Goal: Task Accomplishment & Management: Use online tool/utility

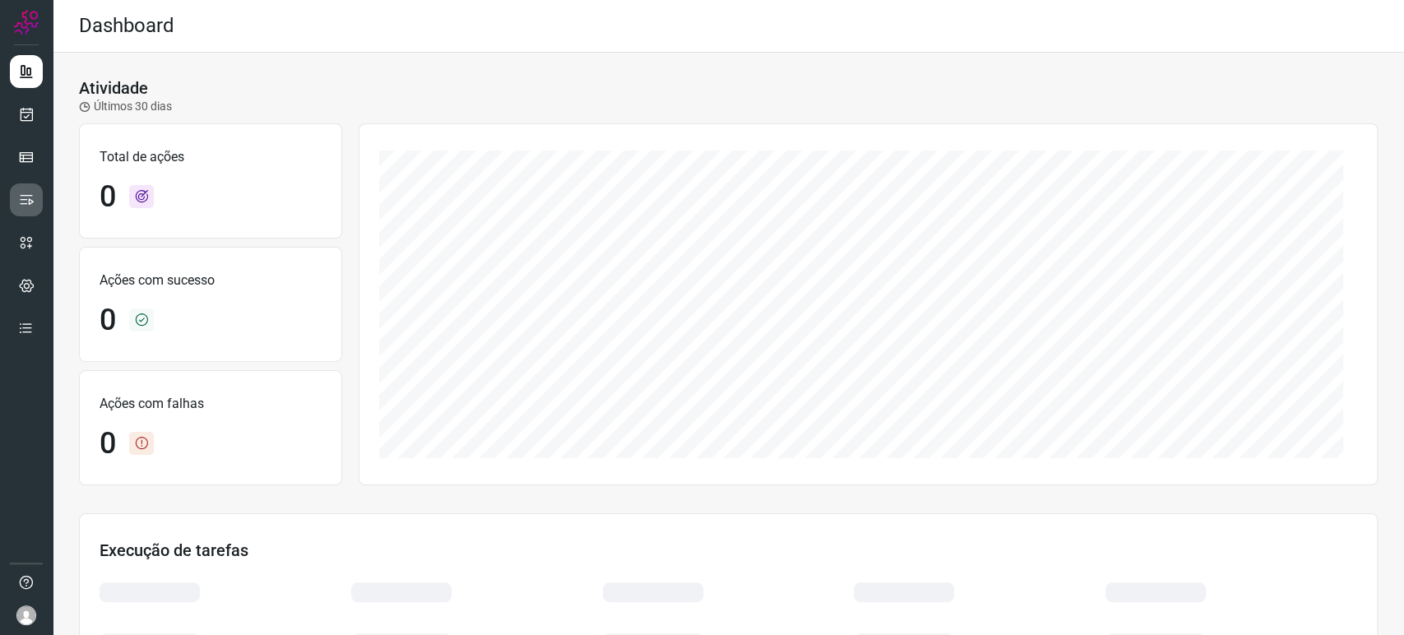
click at [25, 201] on icon at bounding box center [26, 200] width 16 height 16
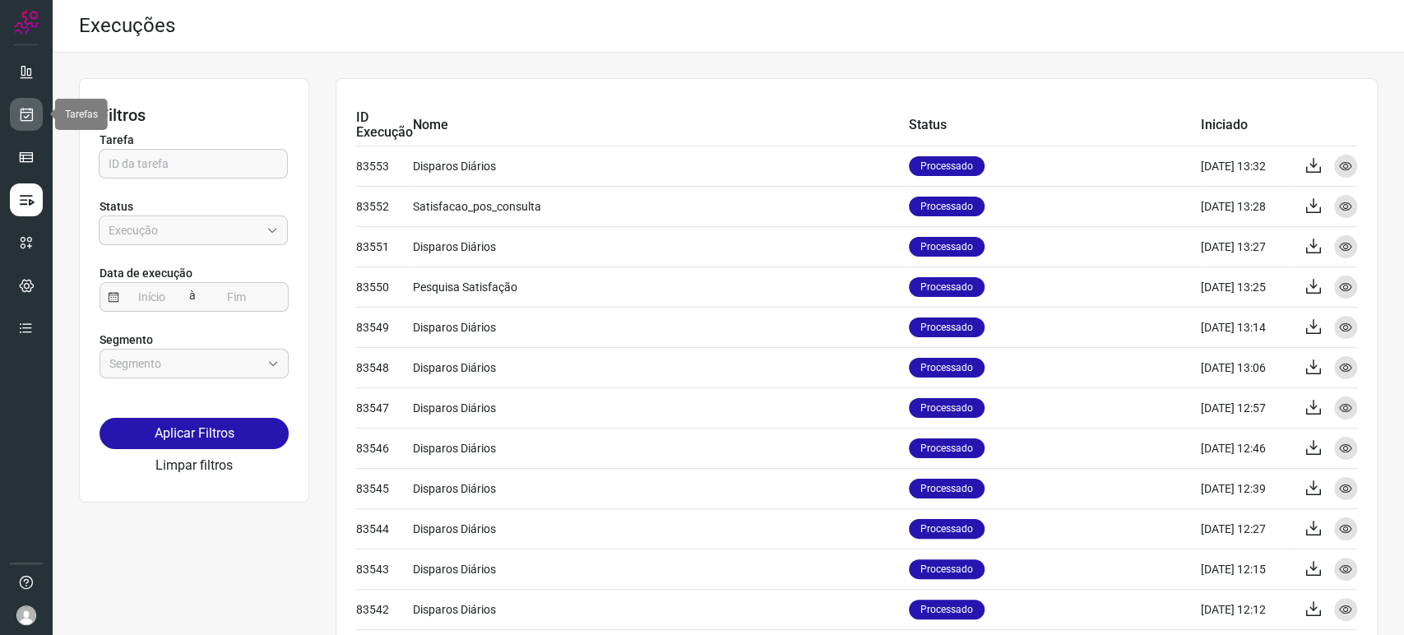
click at [26, 117] on icon at bounding box center [26, 114] width 17 height 16
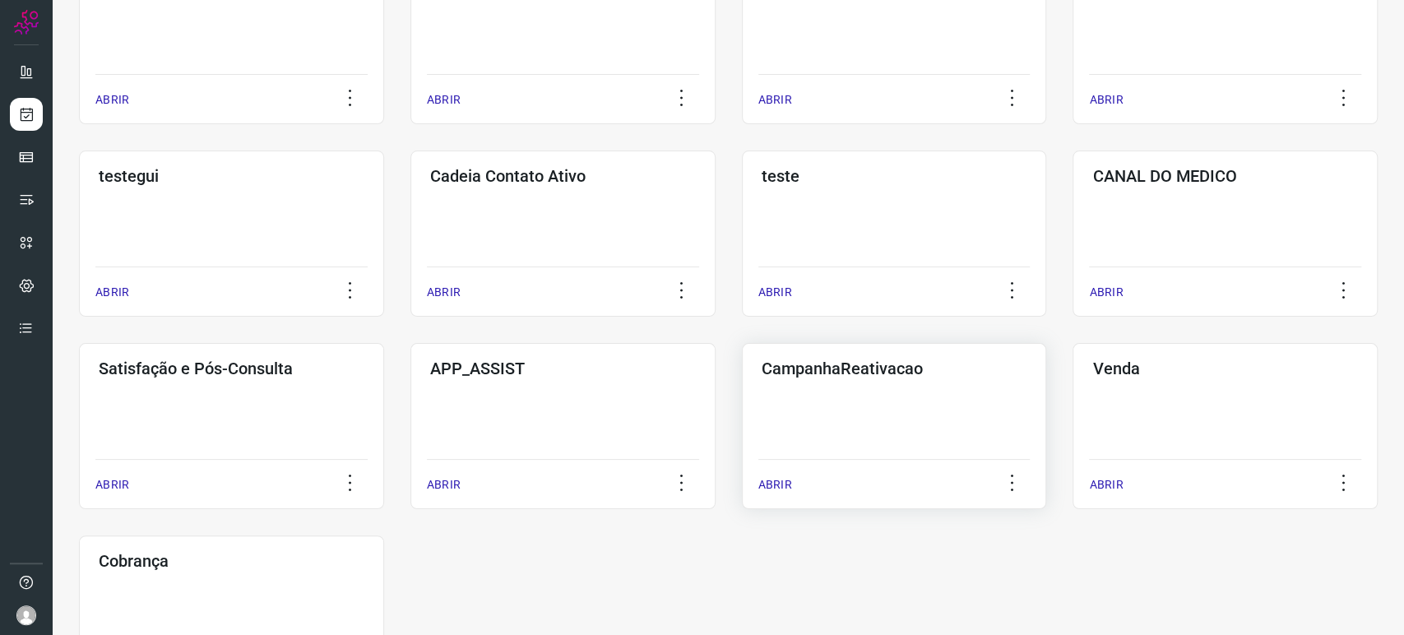
scroll to position [456, 0]
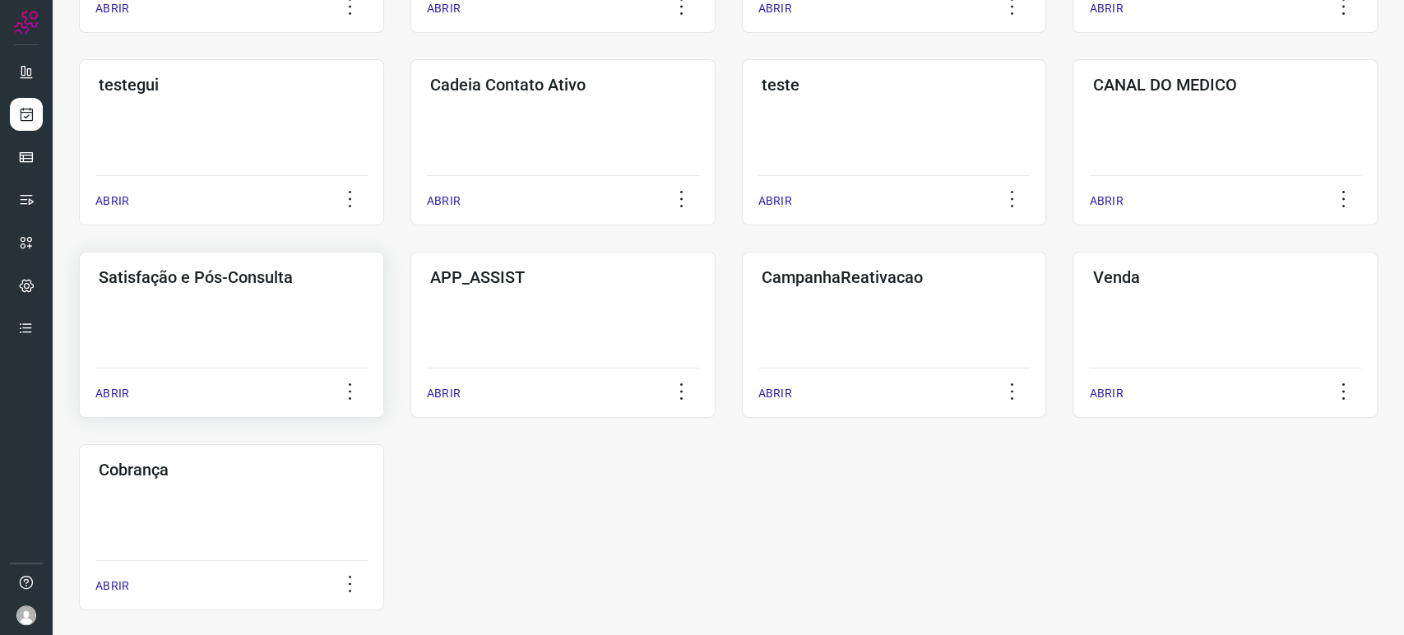
click at [118, 327] on div "Satisfação e Pós-Consulta ABRIR" at bounding box center [231, 335] width 305 height 166
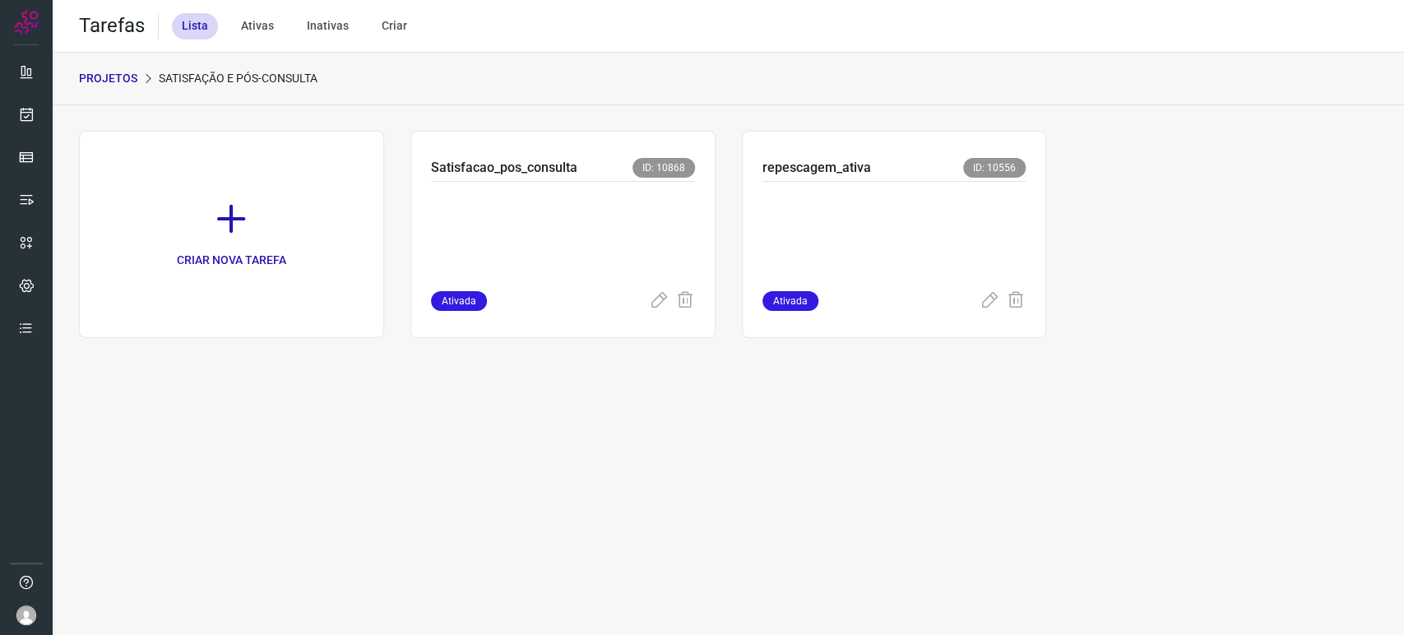
click at [112, 77] on p "PROJETOS" at bounding box center [108, 78] width 58 height 17
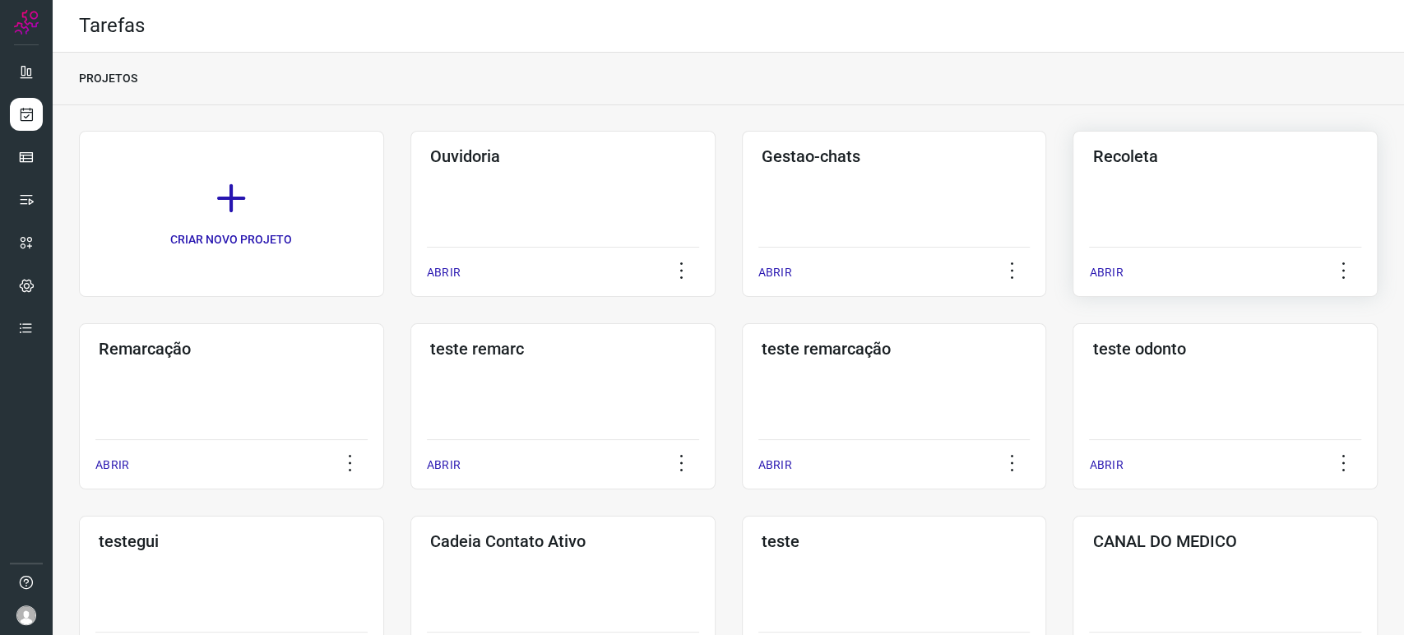
click at [1161, 209] on div "Recoleta ABRIR" at bounding box center [1224, 214] width 305 height 166
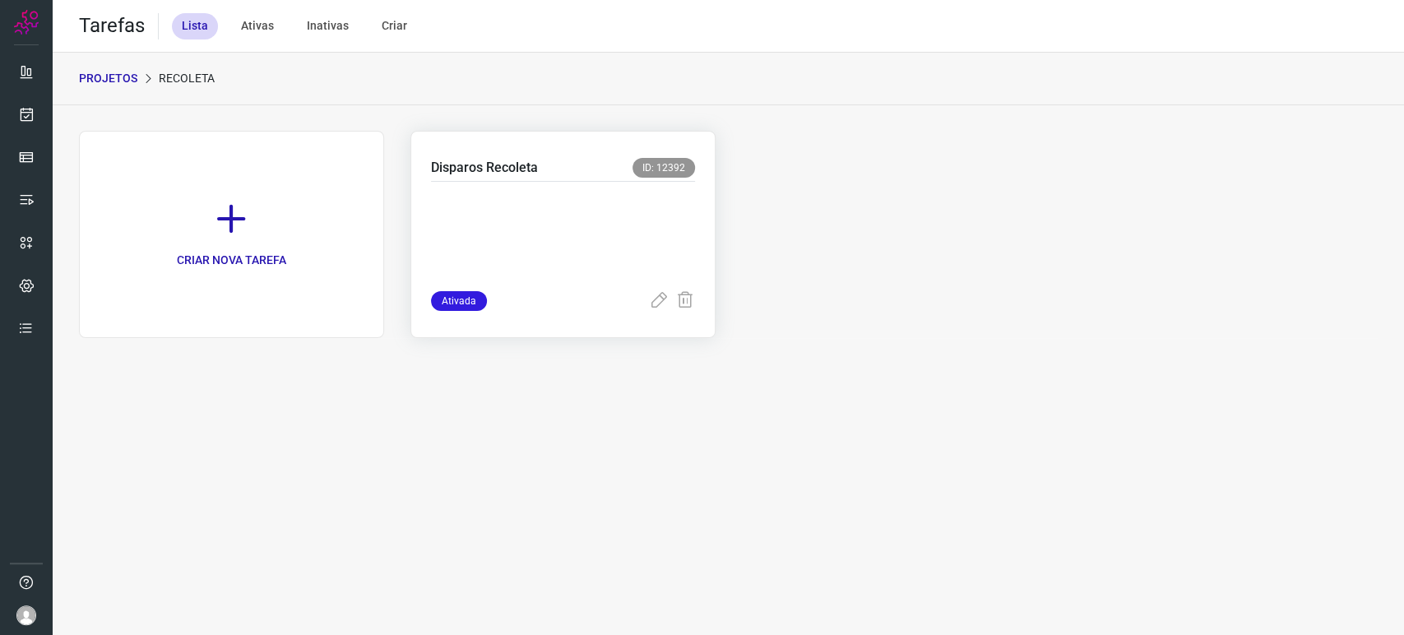
click at [513, 241] on p at bounding box center [554, 233] width 247 height 82
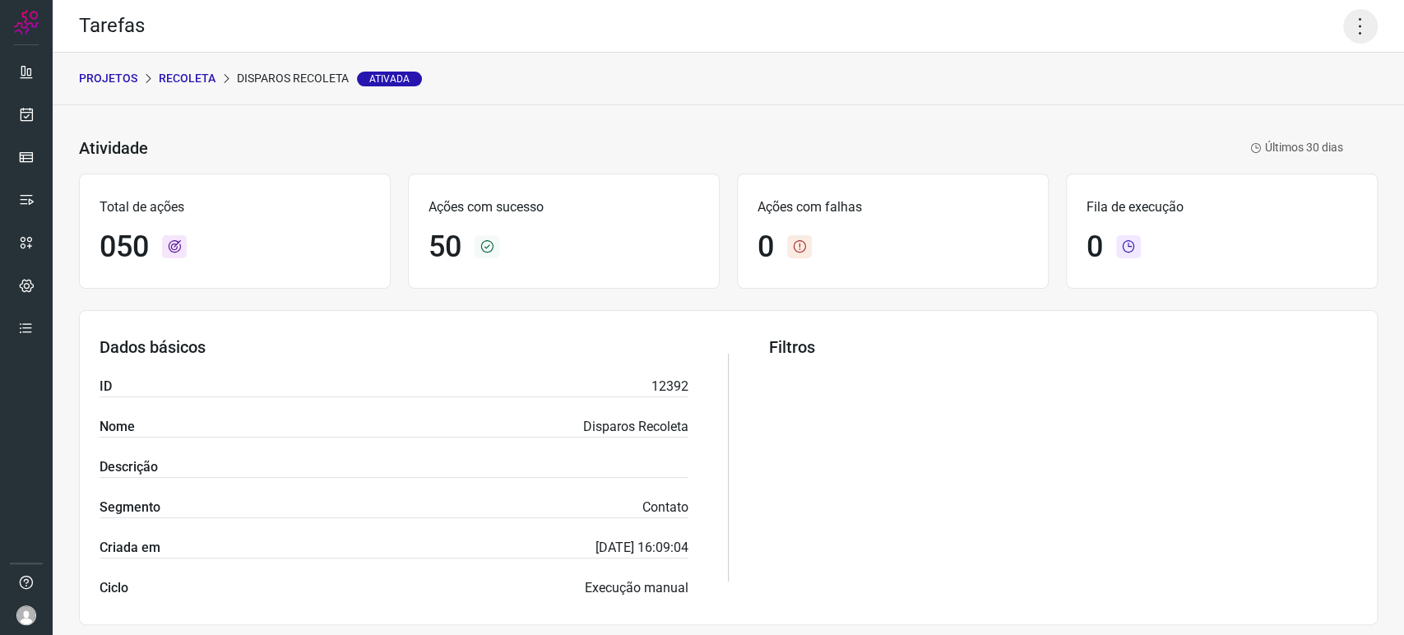
click at [1343, 30] on icon at bounding box center [1360, 26] width 35 height 35
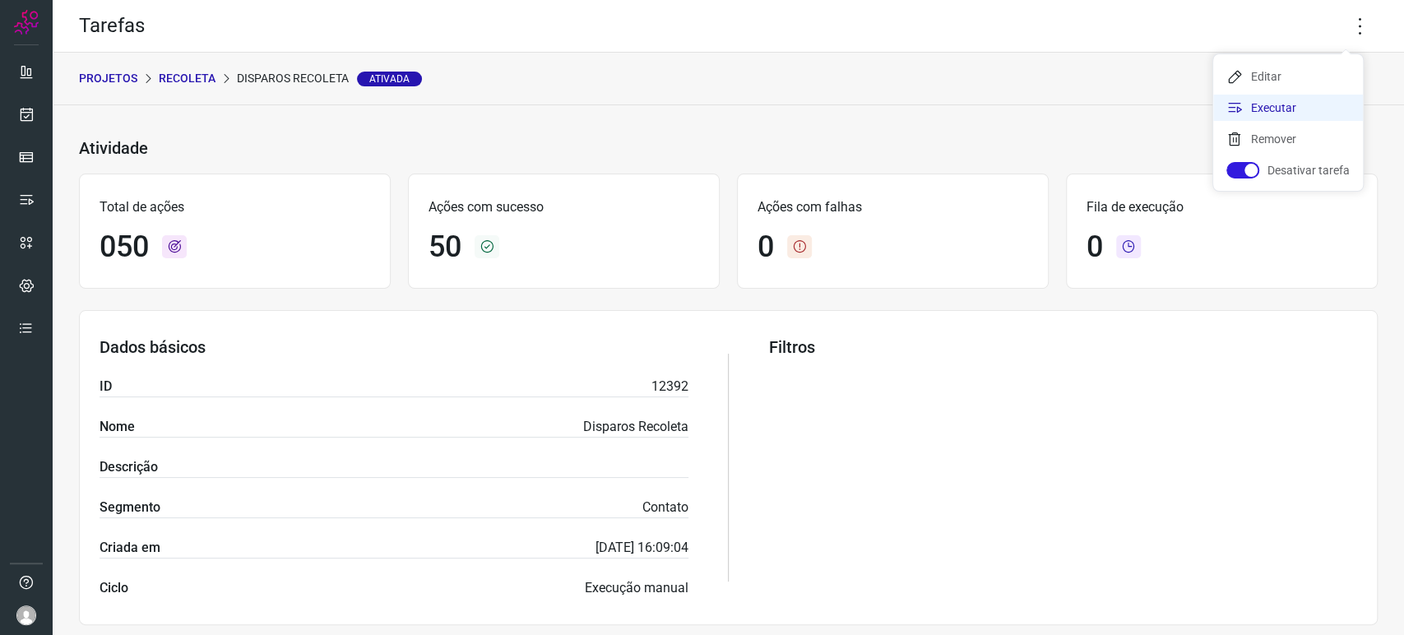
click at [1297, 100] on li "Executar" at bounding box center [1288, 108] width 150 height 26
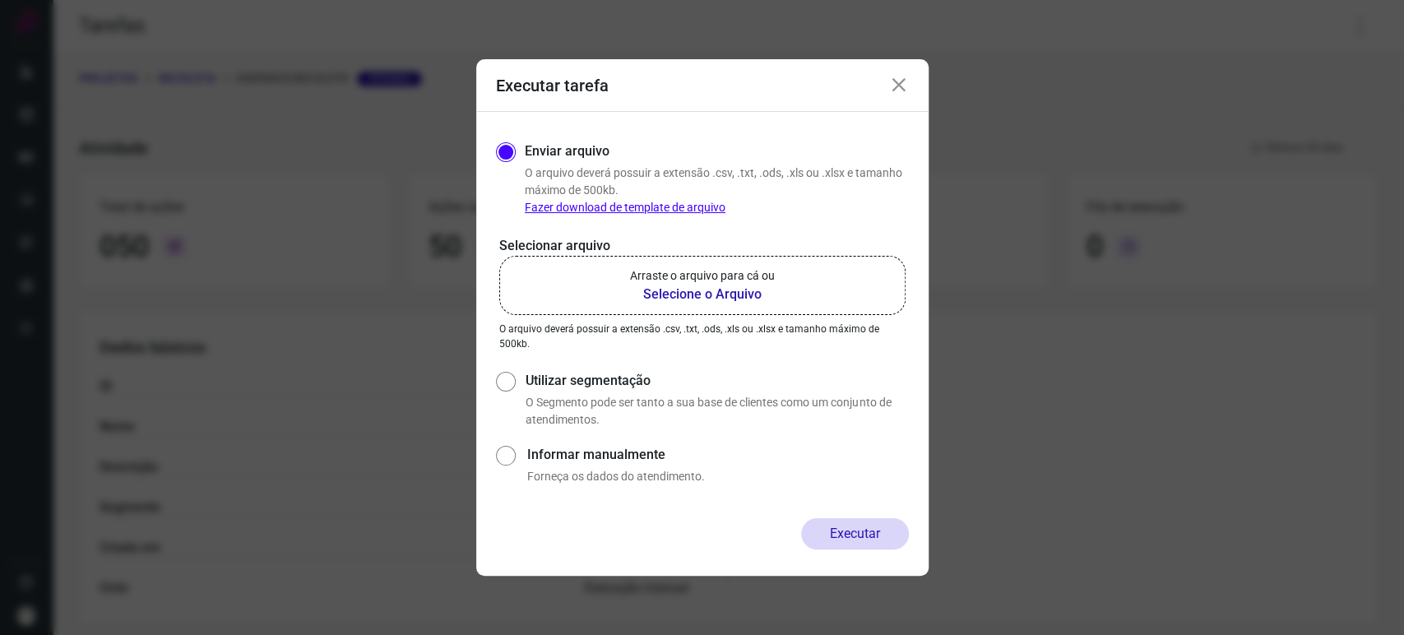
click at [704, 306] on label "Arraste o arquivo para cá ou Selecione o Arquivo" at bounding box center [702, 285] width 406 height 59
click at [0, 0] on input "Arraste o arquivo para cá ou Selecione o Arquivo" at bounding box center [0, 0] width 0 height 0
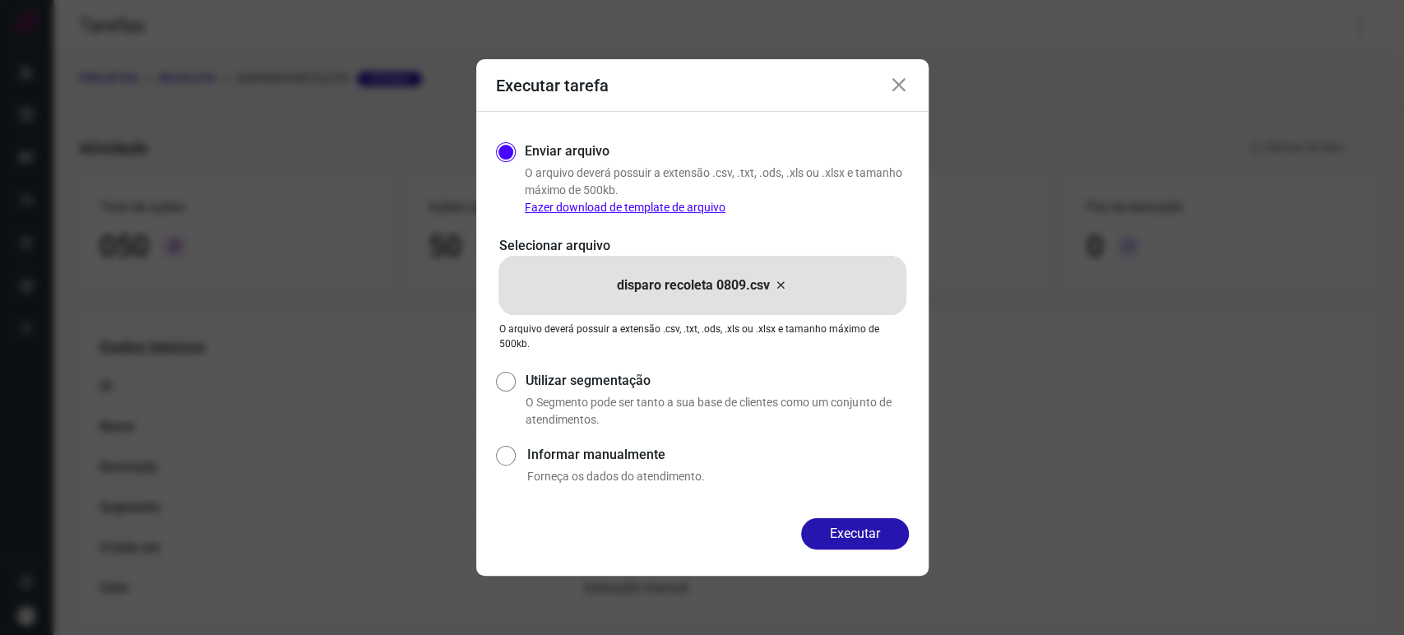
click at [896, 88] on icon at bounding box center [899, 86] width 20 height 20
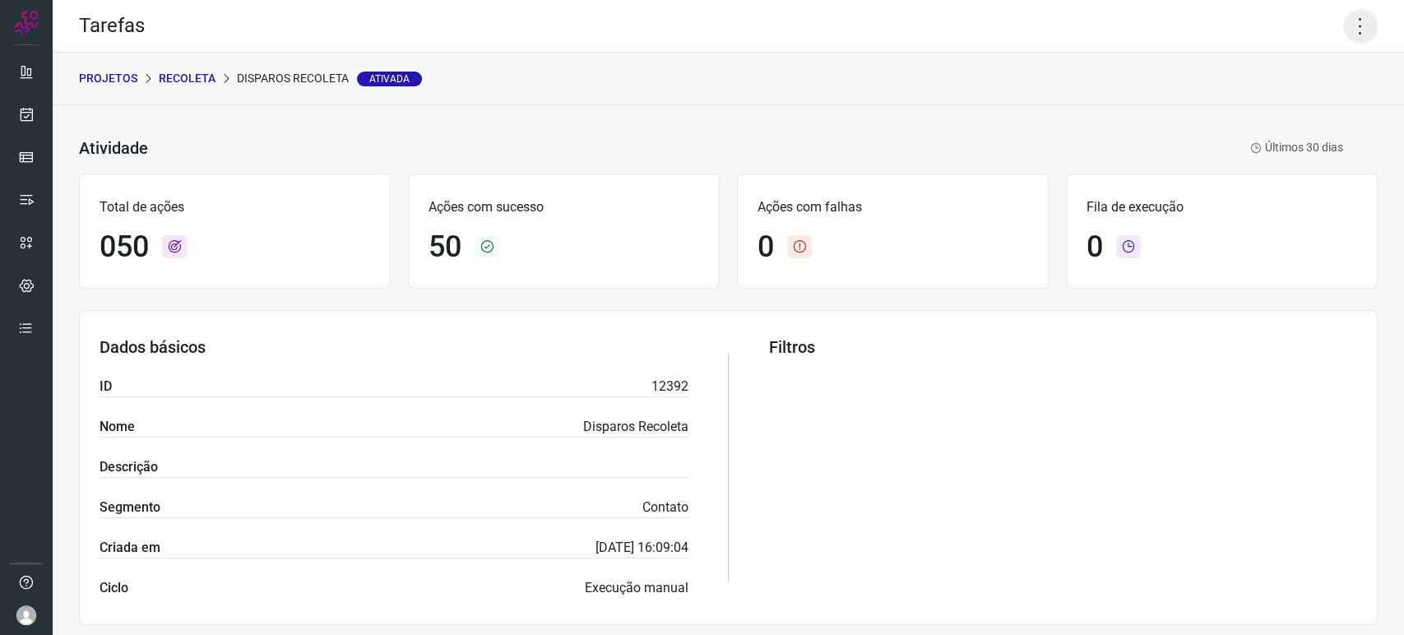
click at [1357, 30] on icon at bounding box center [1360, 26] width 35 height 35
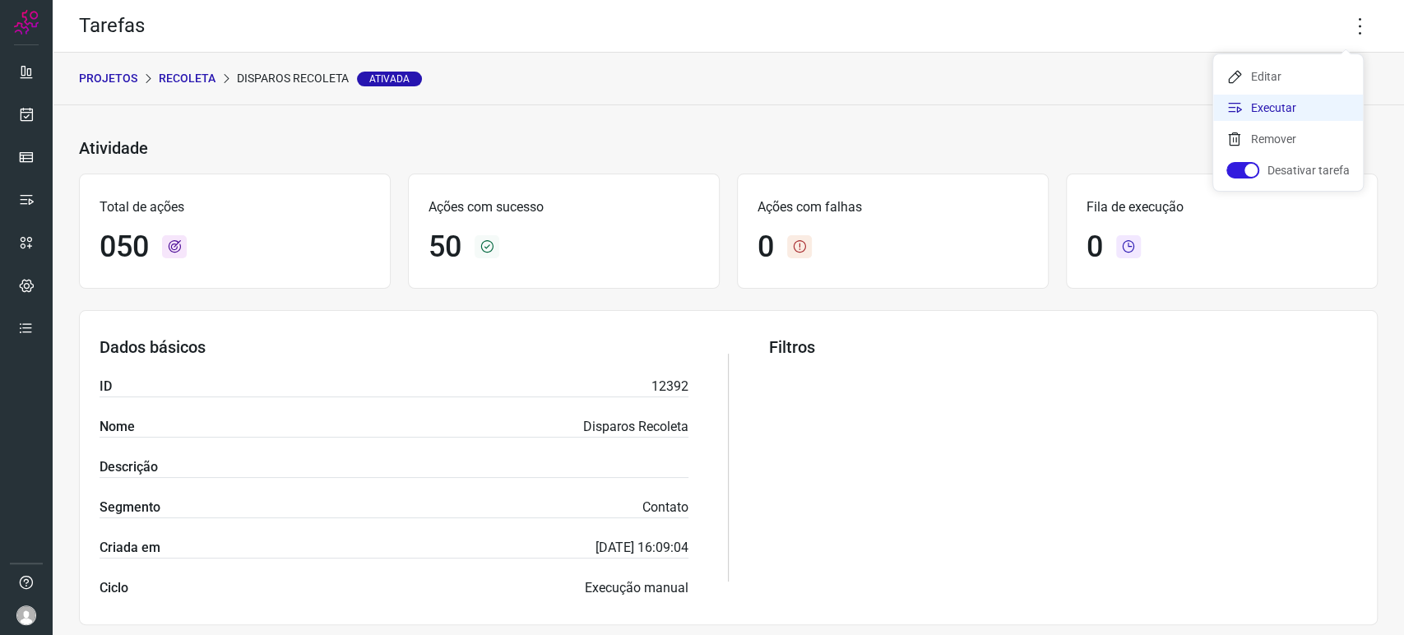
click at [1275, 117] on li "Executar" at bounding box center [1288, 108] width 150 height 26
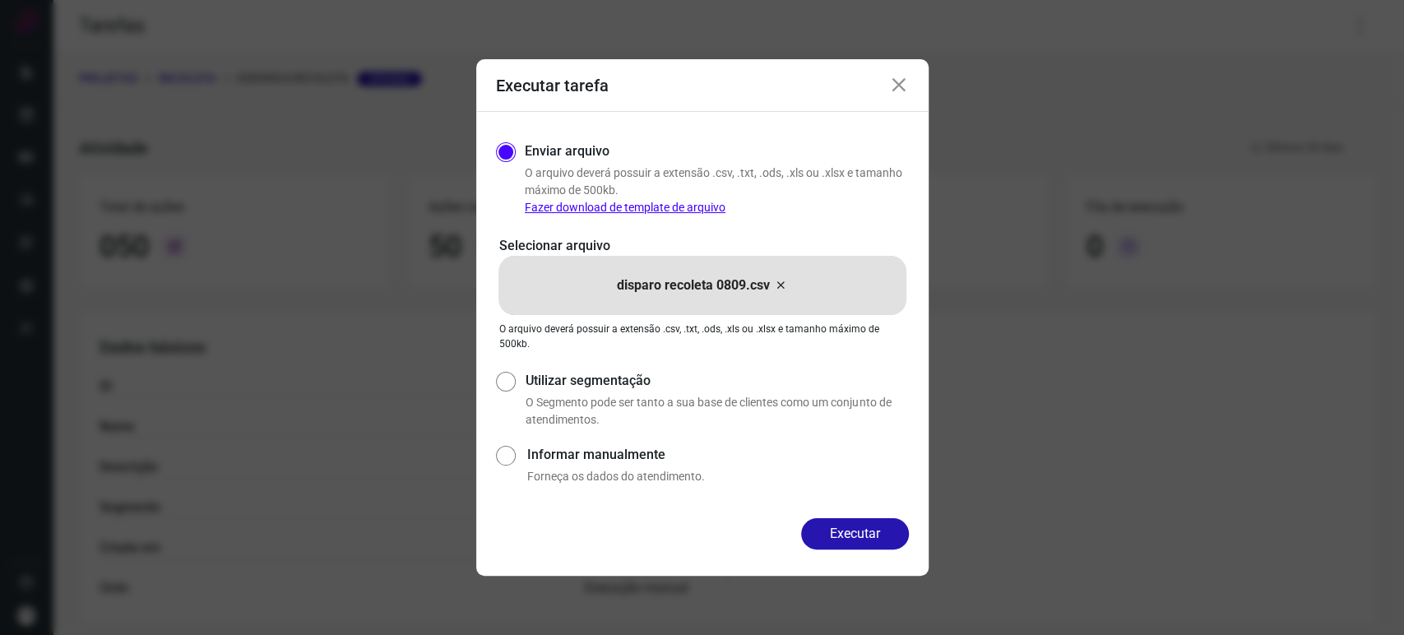
drag, startPoint x: 1275, startPoint y: 117, endPoint x: 1119, endPoint y: 19, distance: 184.4
click at [1119, 19] on div "Executar tarefa Enviar arquivo O arquivo deverá possuir a extensão .csv, .txt, …" at bounding box center [702, 317] width 1404 height 635
click at [874, 525] on button "Executar" at bounding box center [855, 533] width 108 height 31
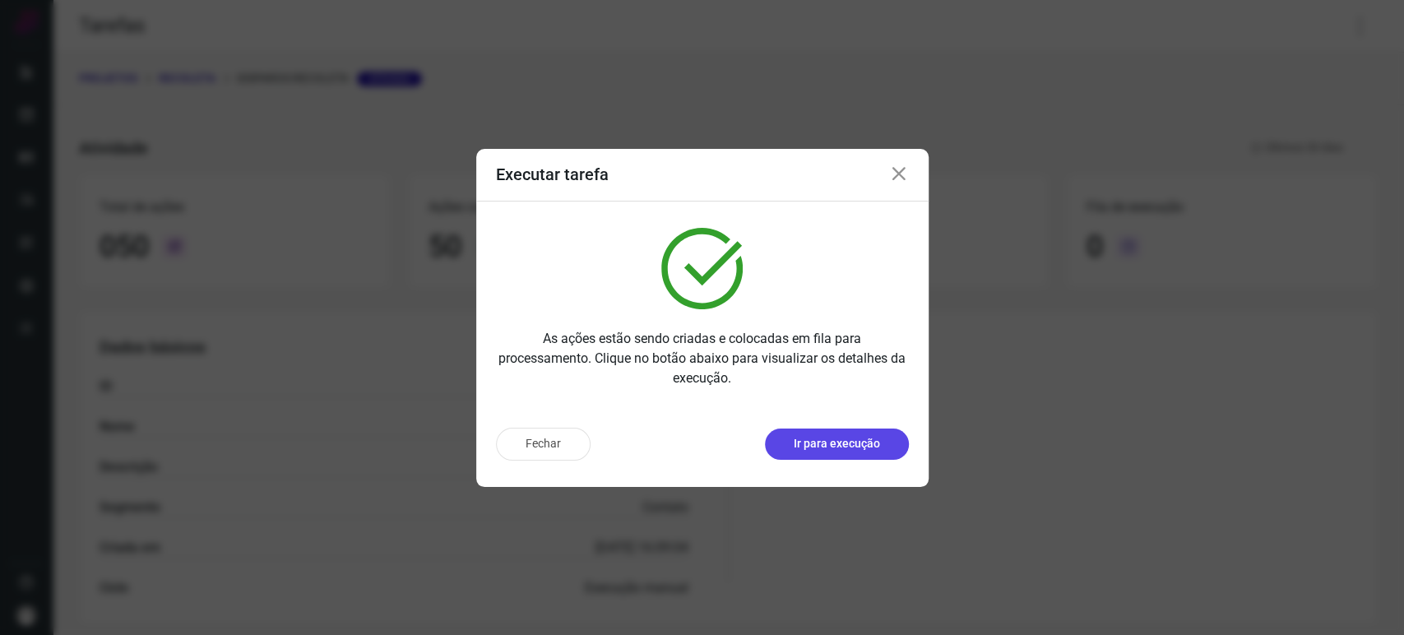
click at [895, 441] on button "Ir para execução" at bounding box center [837, 443] width 144 height 31
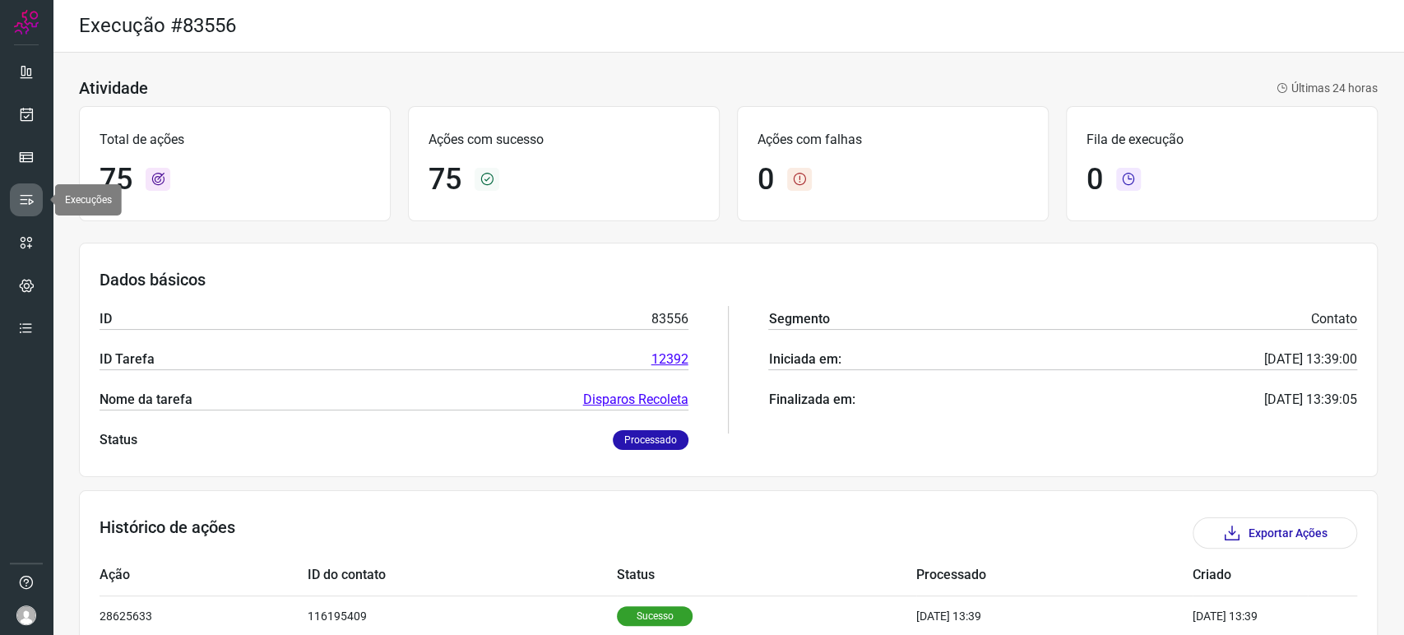
click at [20, 199] on icon at bounding box center [26, 200] width 16 height 16
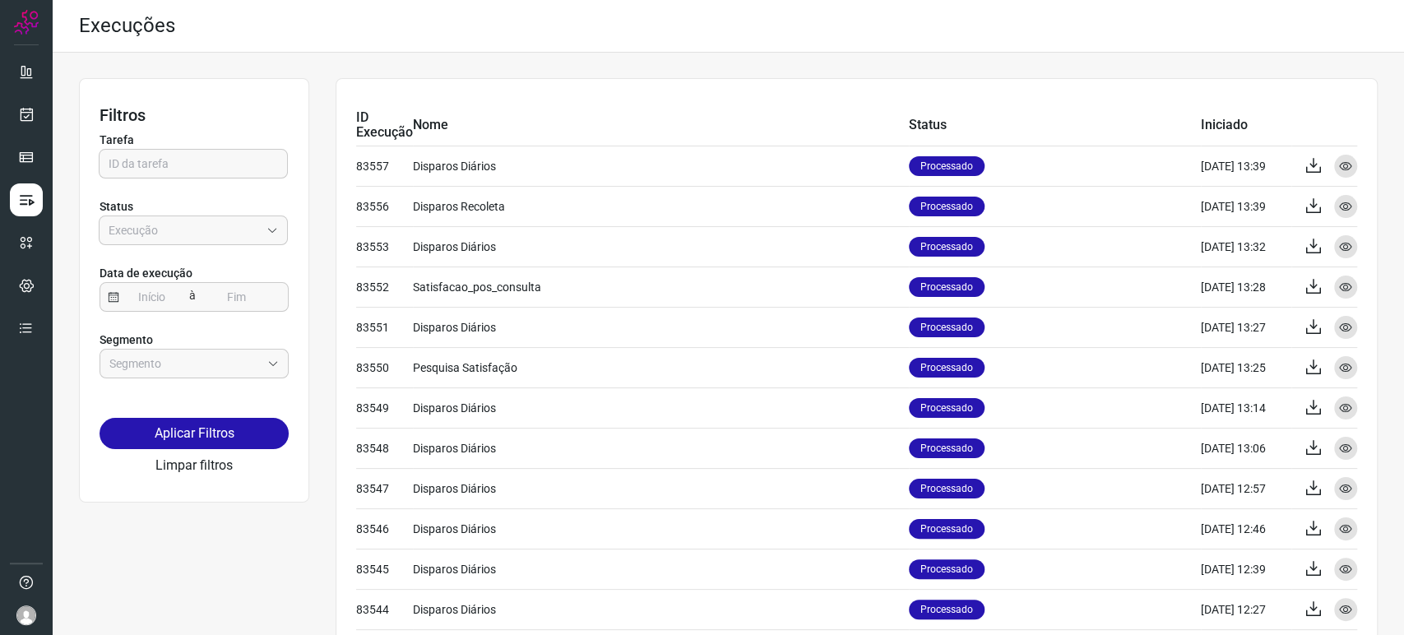
click at [43, 107] on div at bounding box center [26, 317] width 53 height 635
click at [23, 123] on link at bounding box center [26, 114] width 33 height 33
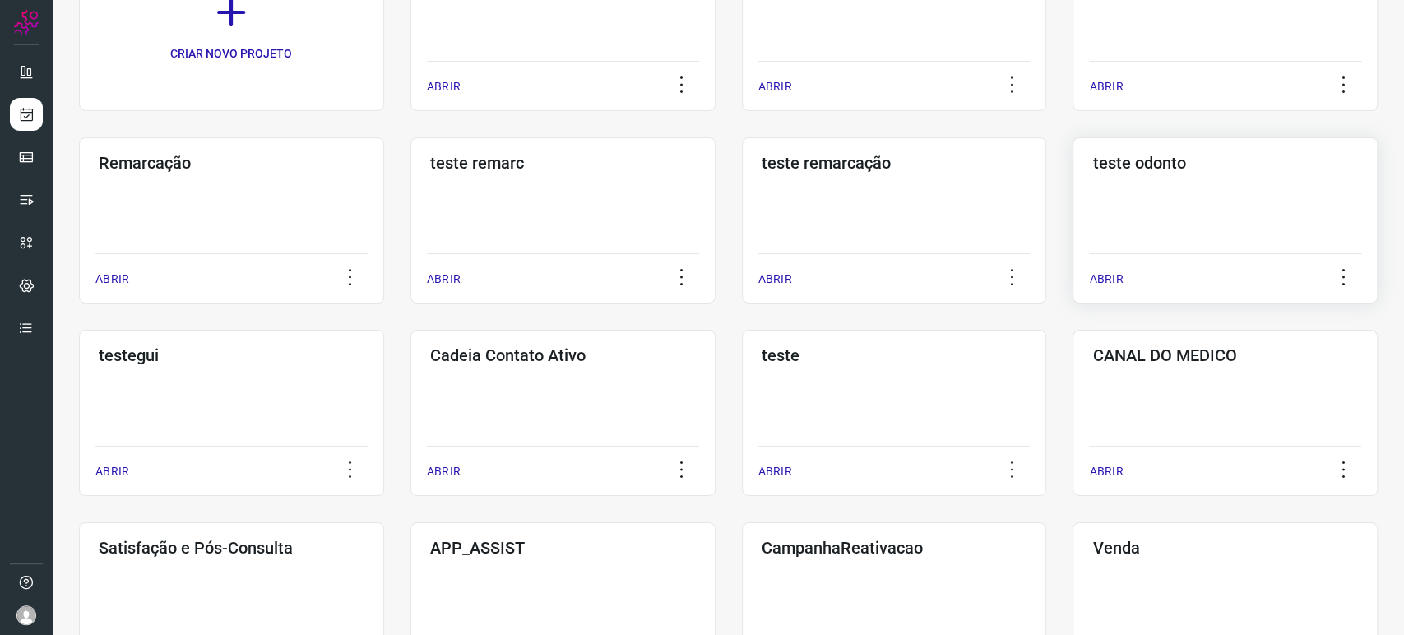
scroll to position [106, 0]
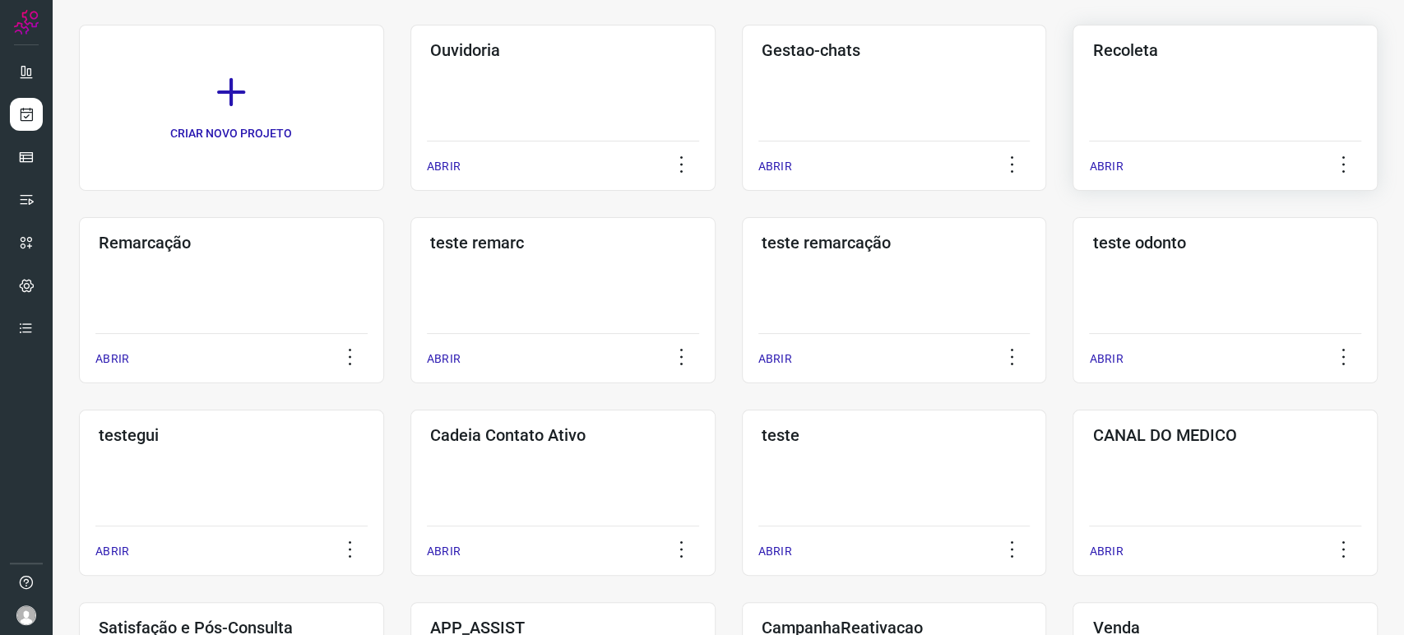
click at [1188, 91] on div "Recoleta ABRIR" at bounding box center [1224, 108] width 305 height 166
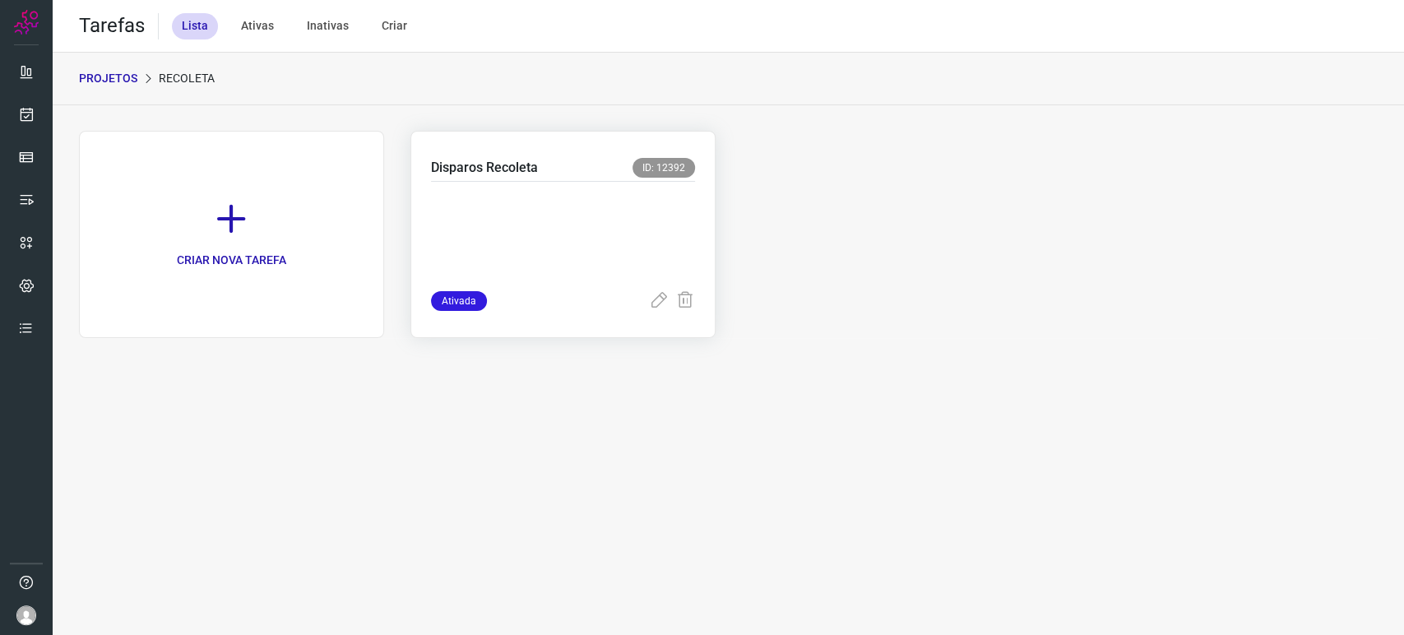
click at [637, 258] on p at bounding box center [554, 233] width 247 height 82
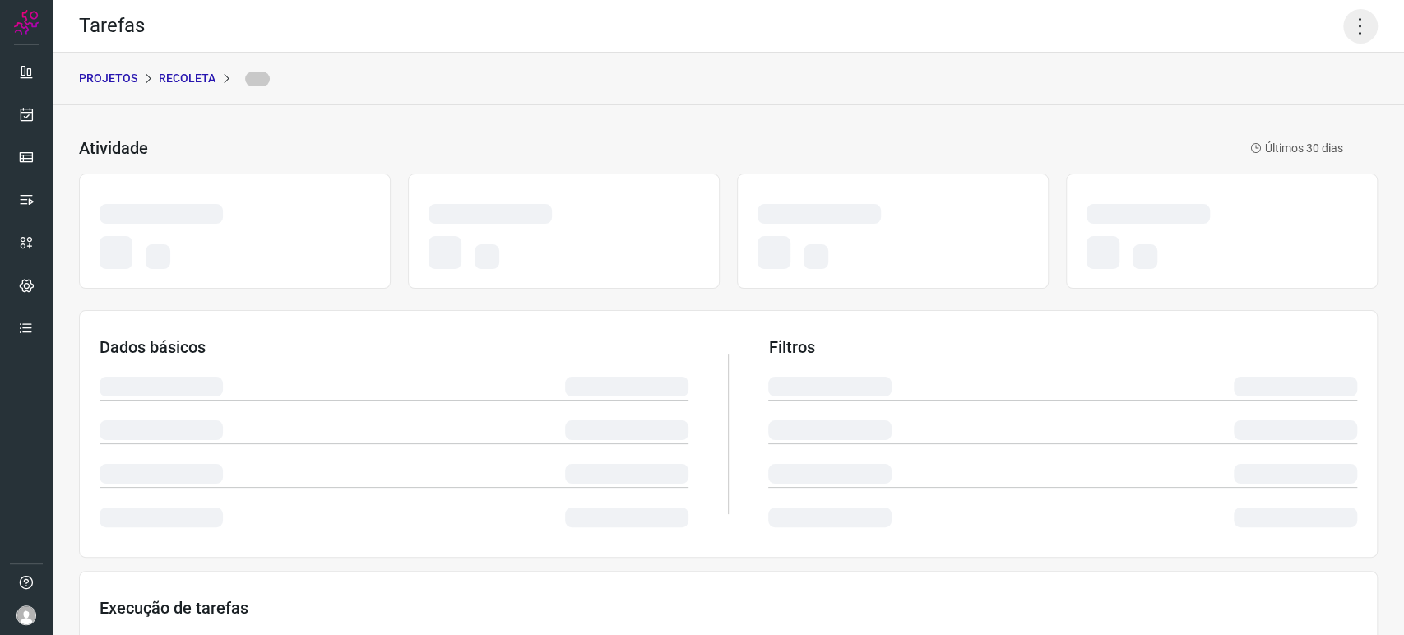
click at [1343, 12] on icon at bounding box center [1360, 26] width 35 height 35
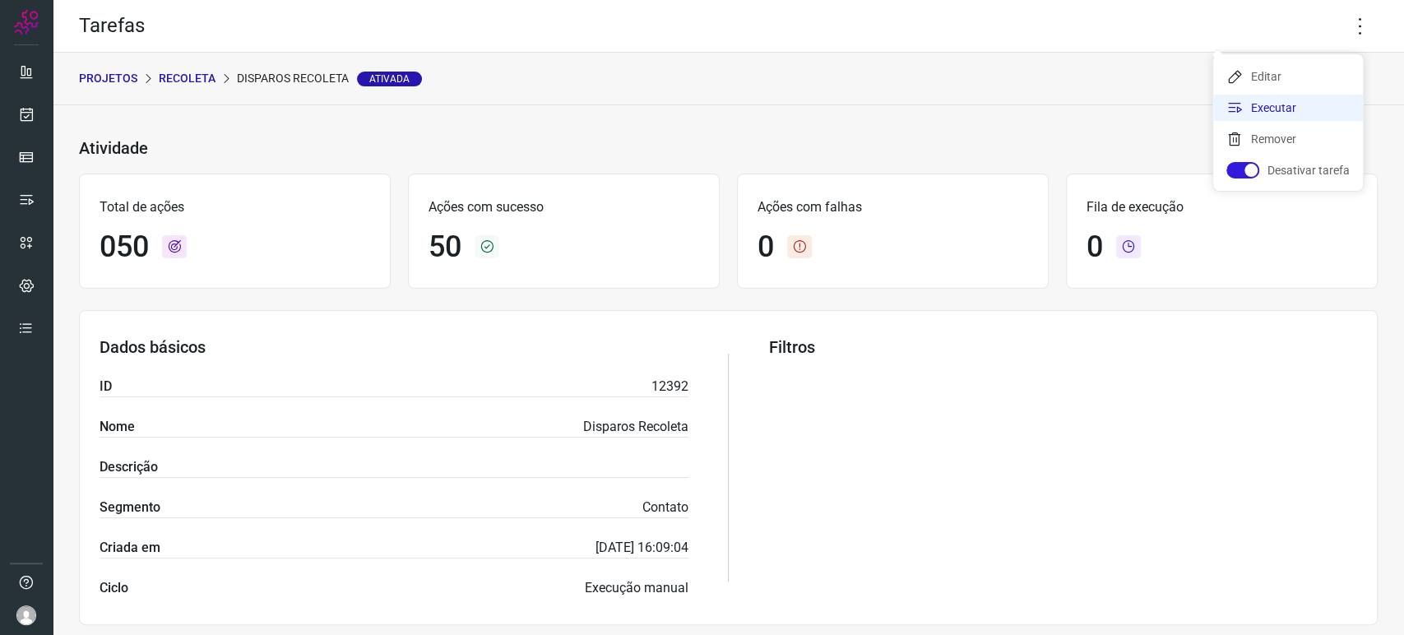
click at [1294, 106] on li "Executar" at bounding box center [1288, 108] width 150 height 26
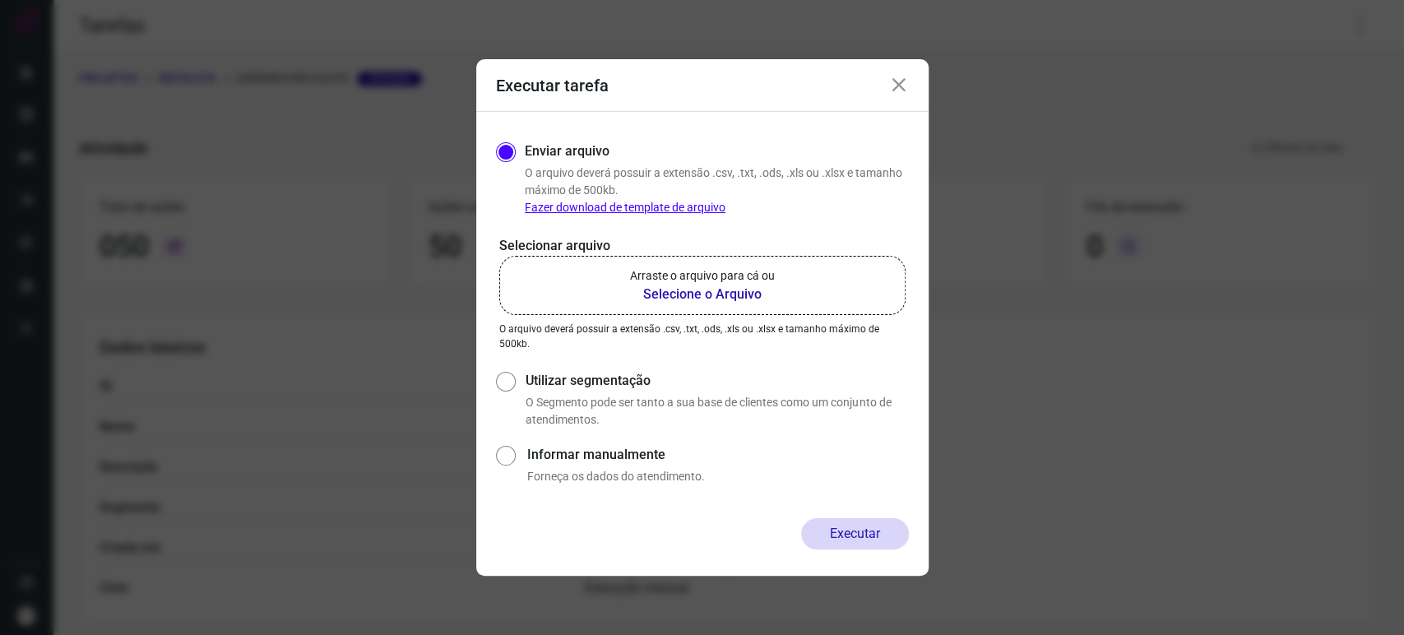
click at [774, 289] on label "Arraste o arquivo para cá ou Selecione o Arquivo" at bounding box center [702, 285] width 406 height 59
click at [0, 0] on input "Arraste o arquivo para cá ou Selecione o Arquivo" at bounding box center [0, 0] width 0 height 0
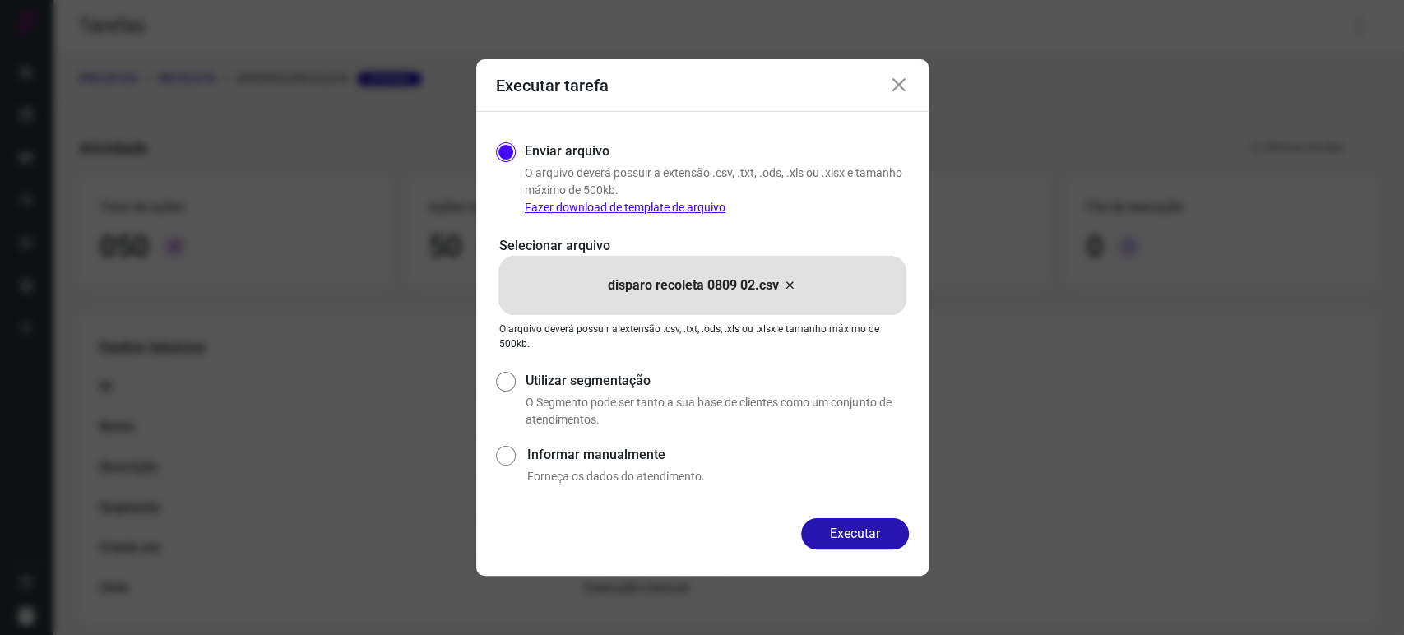
click at [901, 81] on icon at bounding box center [899, 86] width 20 height 20
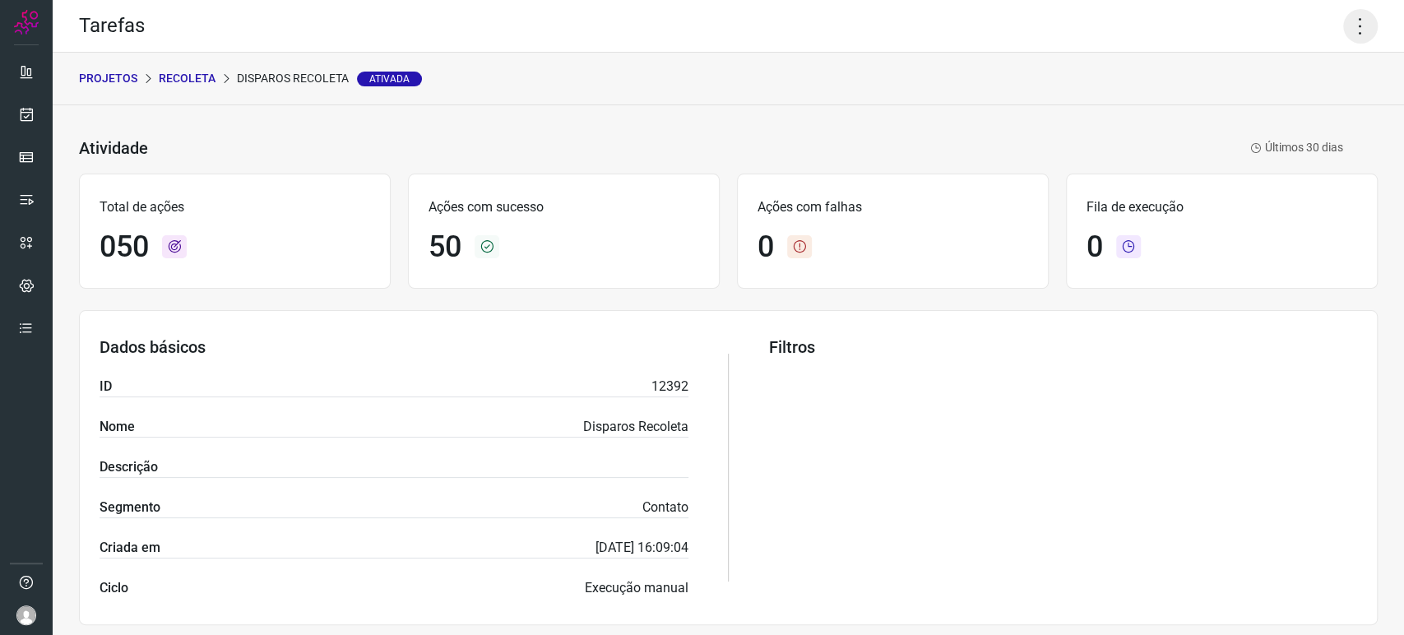
click at [1350, 12] on icon at bounding box center [1360, 26] width 35 height 35
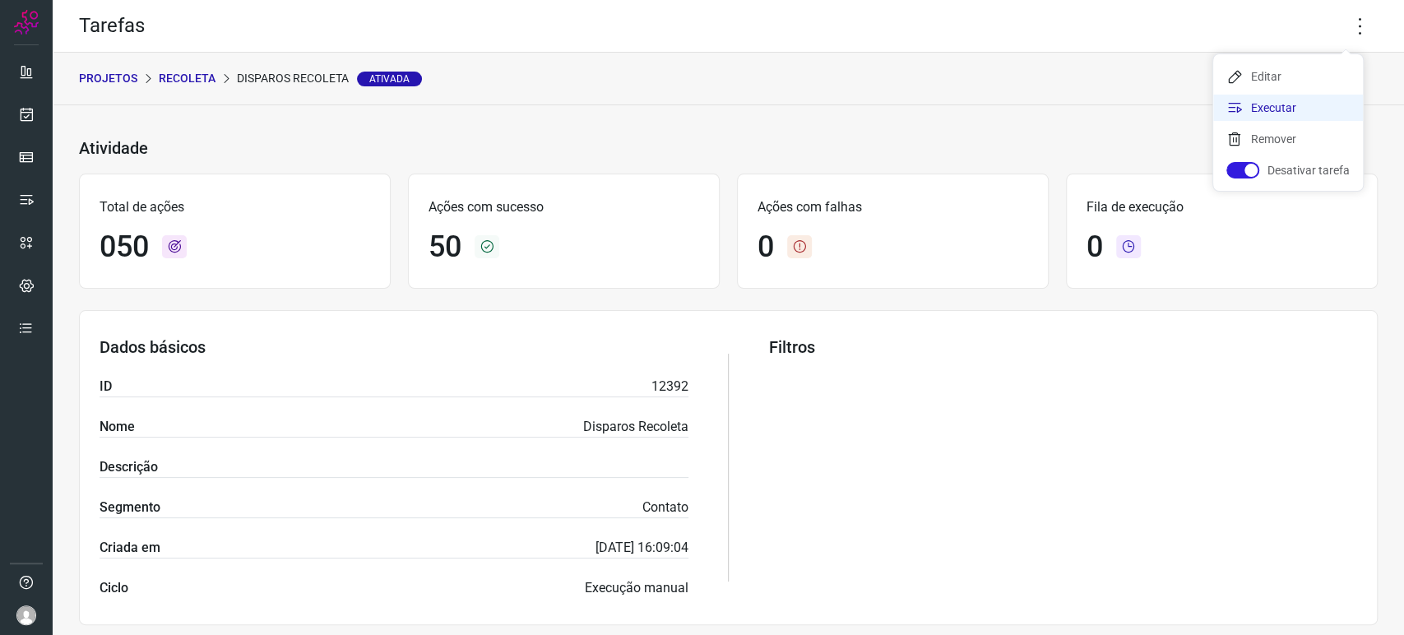
click at [1253, 104] on li "Executar" at bounding box center [1288, 108] width 150 height 26
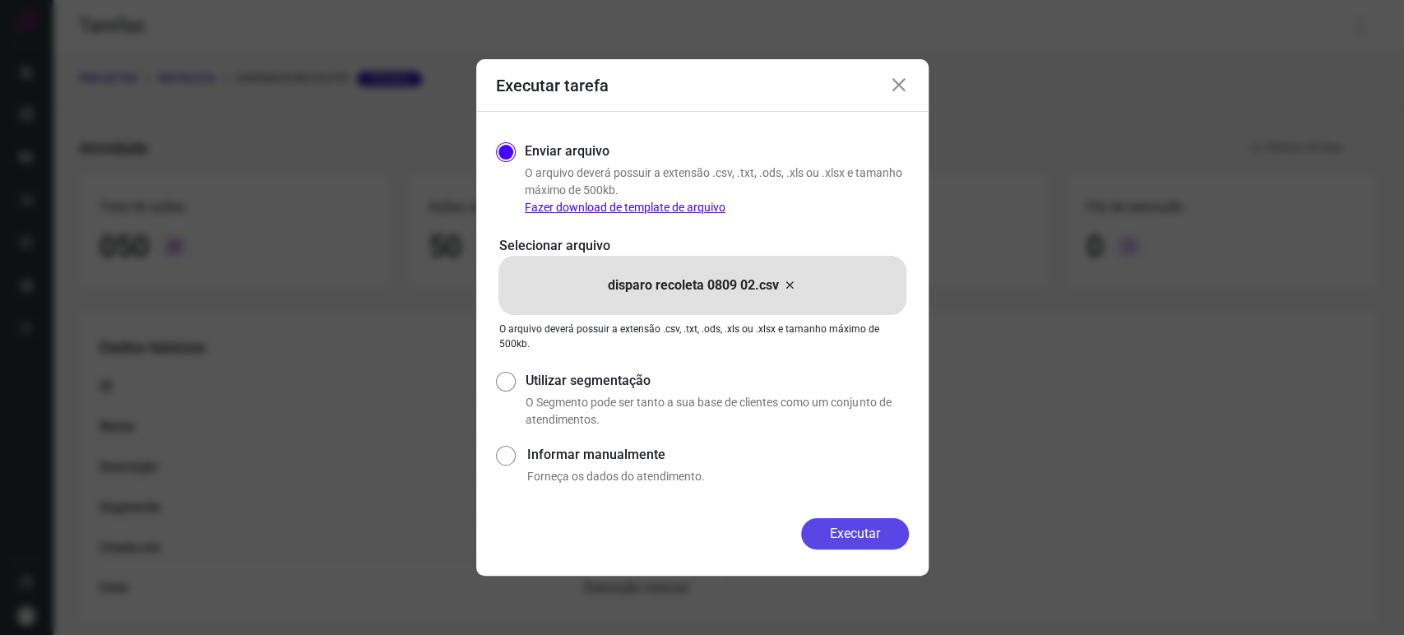
click at [882, 545] on button "Executar" at bounding box center [855, 533] width 108 height 31
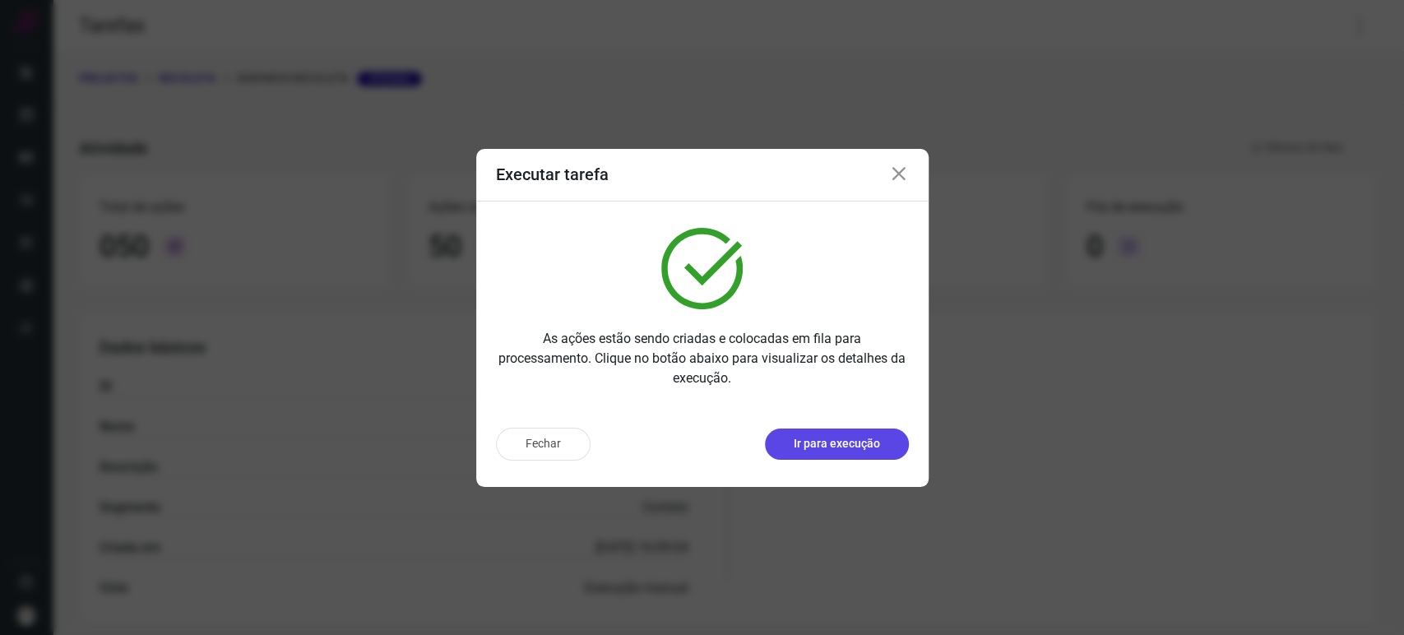
click at [868, 441] on p "Ir para execução" at bounding box center [837, 443] width 86 height 17
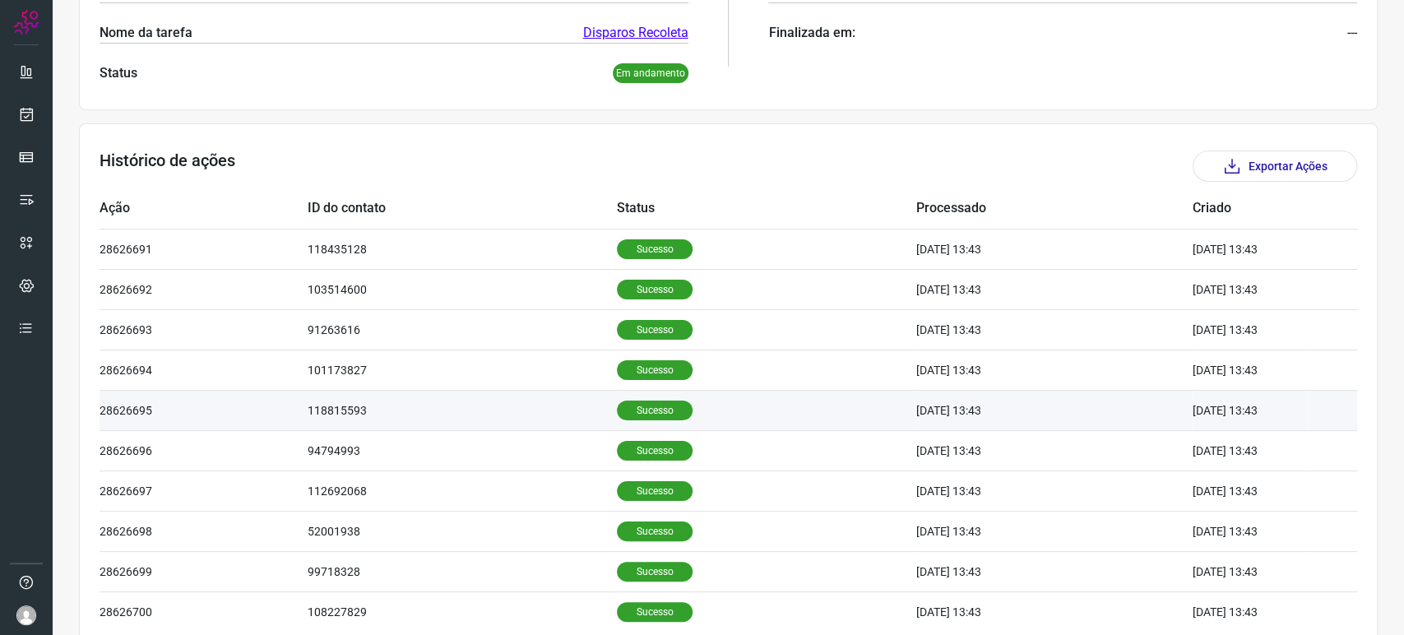
scroll to position [446, 0]
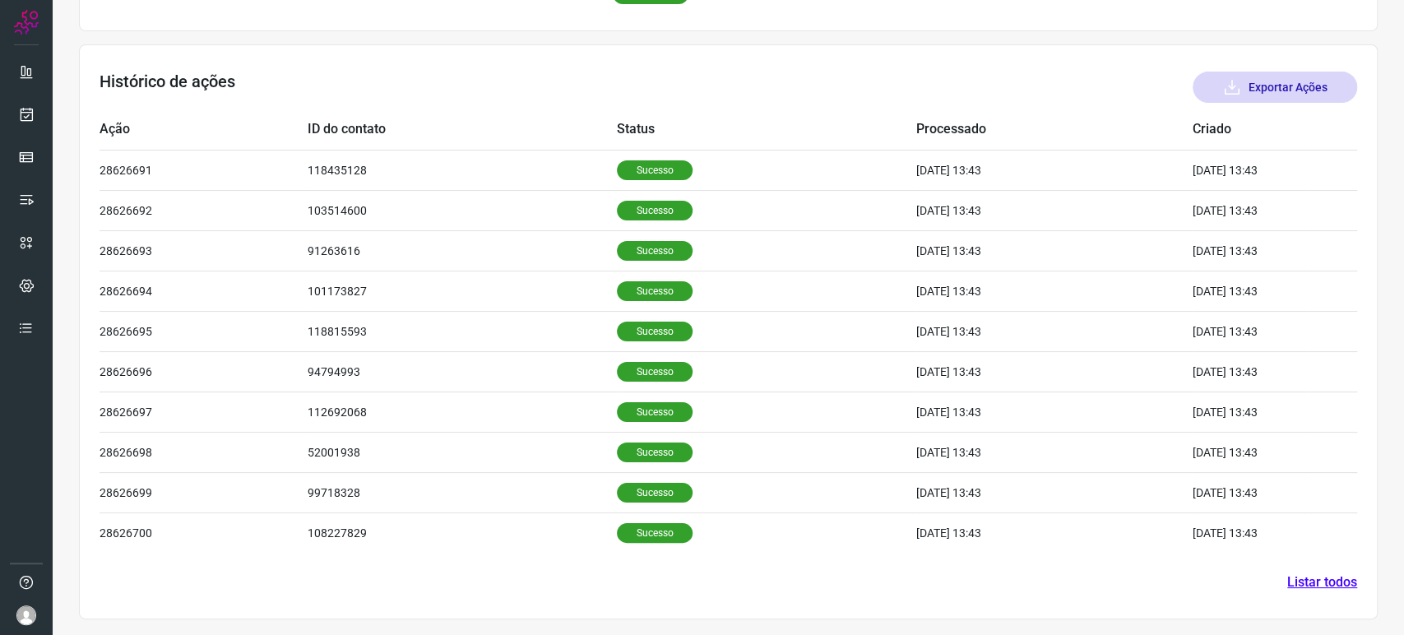
click at [1269, 84] on button "Exportar Ações" at bounding box center [1275, 87] width 164 height 31
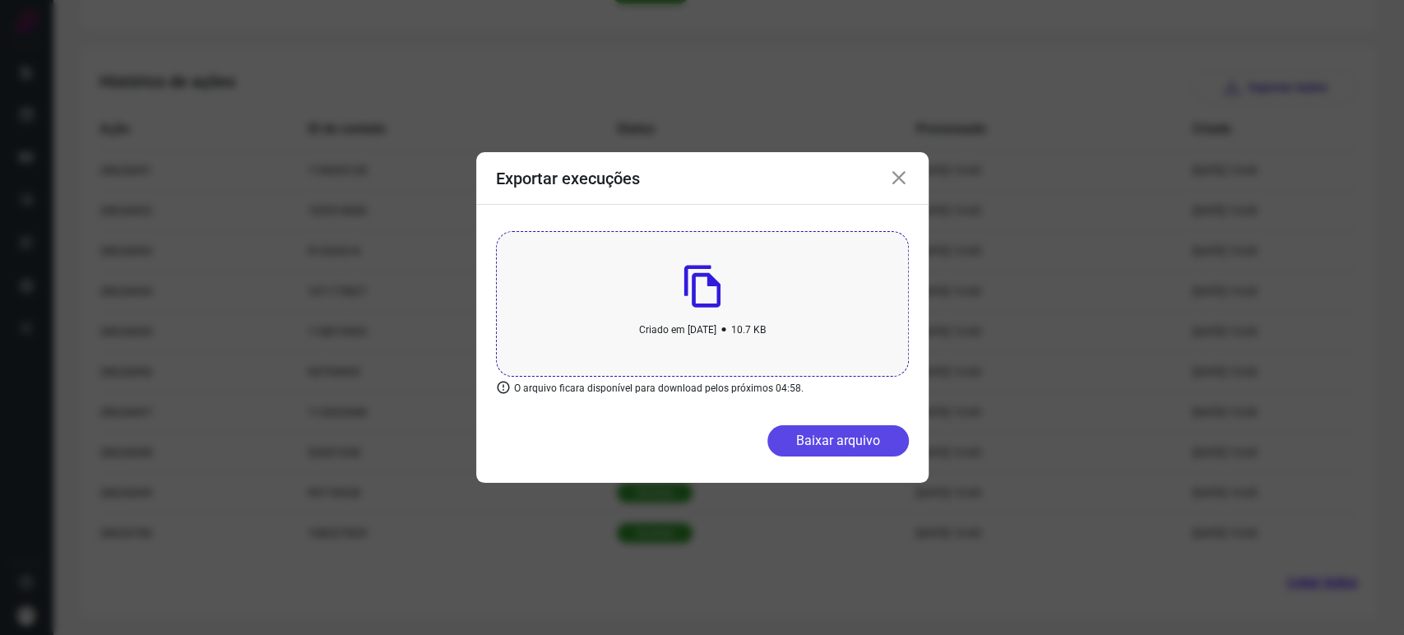
click at [849, 443] on button "Baixar arquivo" at bounding box center [837, 440] width 141 height 31
click at [891, 160] on div "Exportar execuções" at bounding box center [702, 178] width 452 height 53
click at [900, 169] on icon at bounding box center [899, 179] width 20 height 20
